Goal: Information Seeking & Learning: Check status

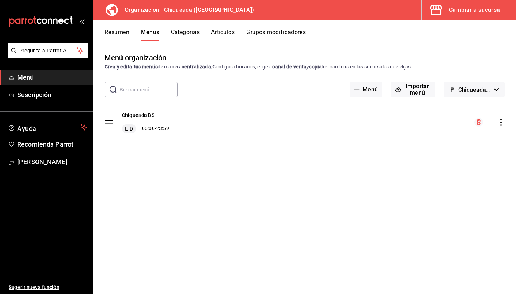
click at [38, 82] on link "Menú" at bounding box center [46, 77] width 93 height 15
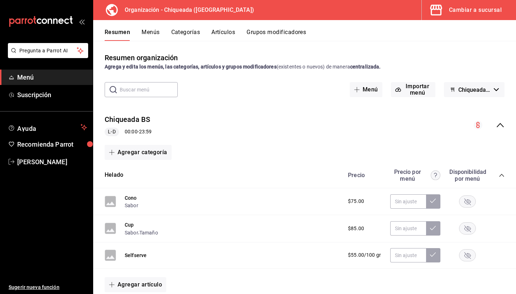
click at [452, 4] on button "Cambiar a sucursal" at bounding box center [466, 10] width 89 height 20
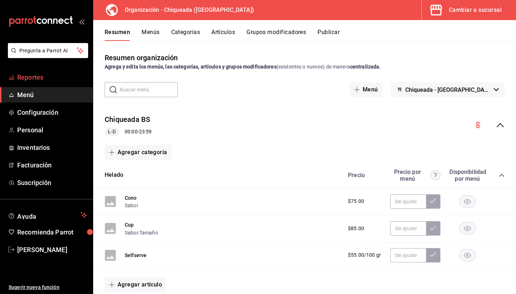
click at [33, 80] on span "Reportes" at bounding box center [52, 77] width 70 height 10
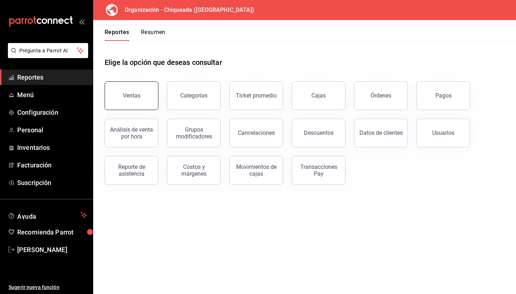
click at [154, 93] on button "Ventas" at bounding box center [132, 95] width 54 height 29
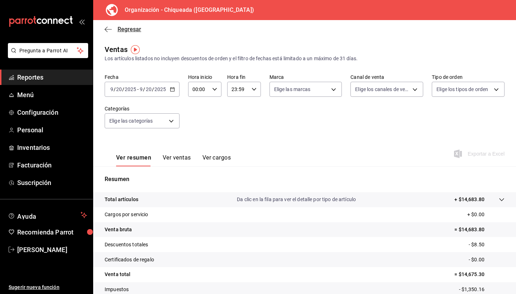
click at [111, 31] on icon "button" at bounding box center [108, 29] width 7 height 6
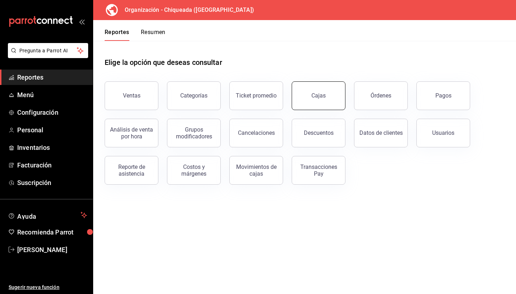
click at [319, 97] on div "Cajas" at bounding box center [319, 95] width 15 height 9
